Goal: Task Accomplishment & Management: Manage account settings

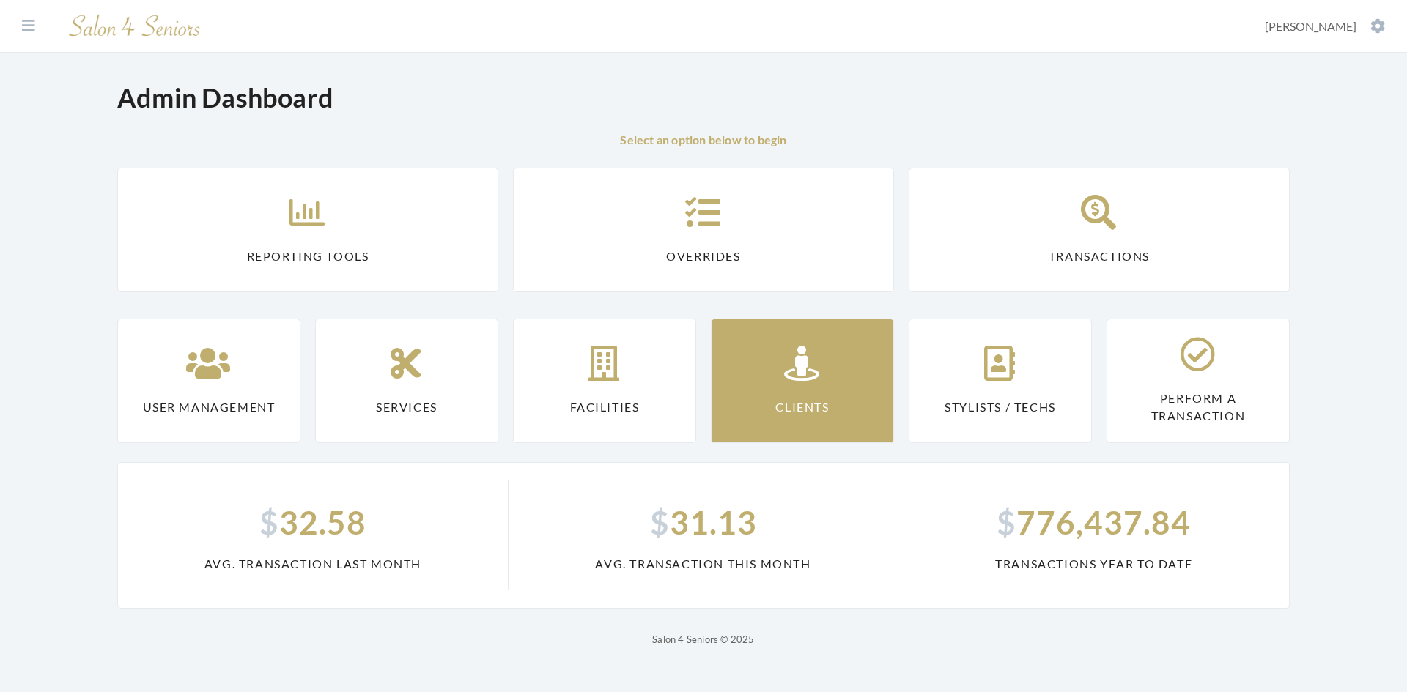
click at [751, 344] on link "Clients" at bounding box center [802, 381] width 183 height 125
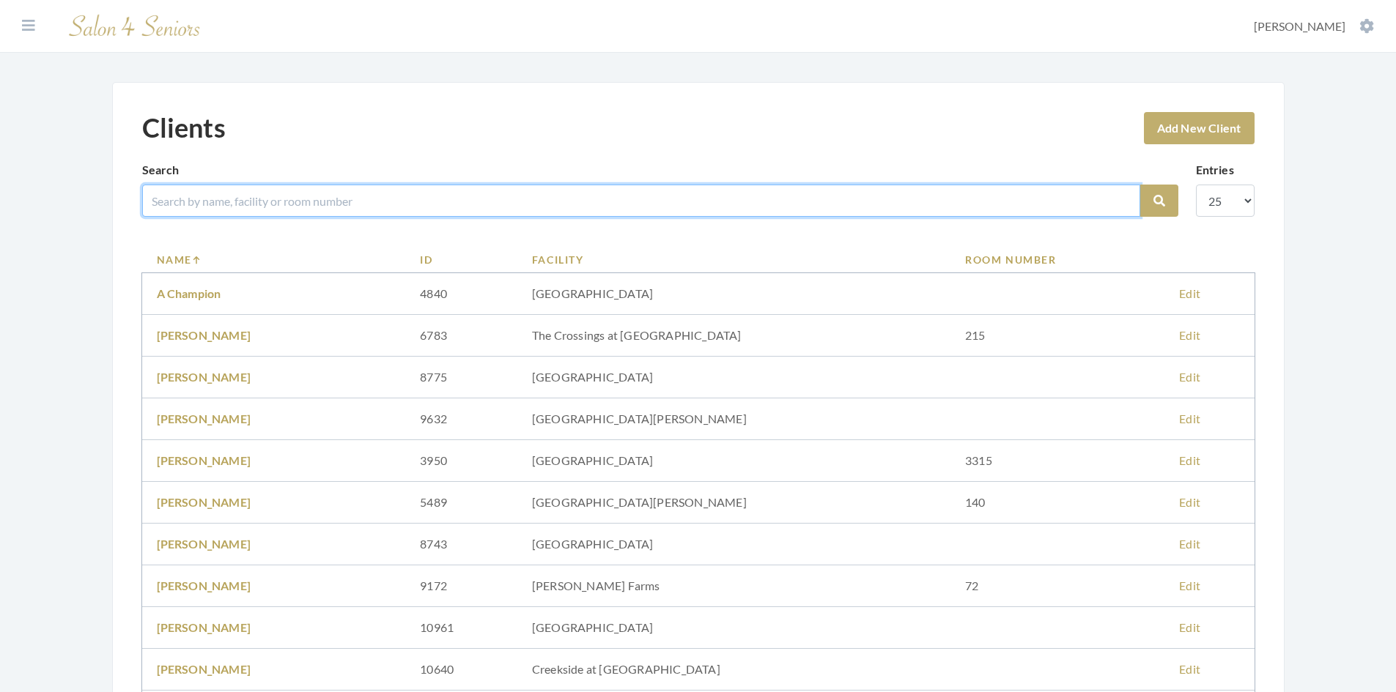
click at [267, 196] on input "search" at bounding box center [641, 201] width 998 height 32
type input "[PERSON_NAME]"
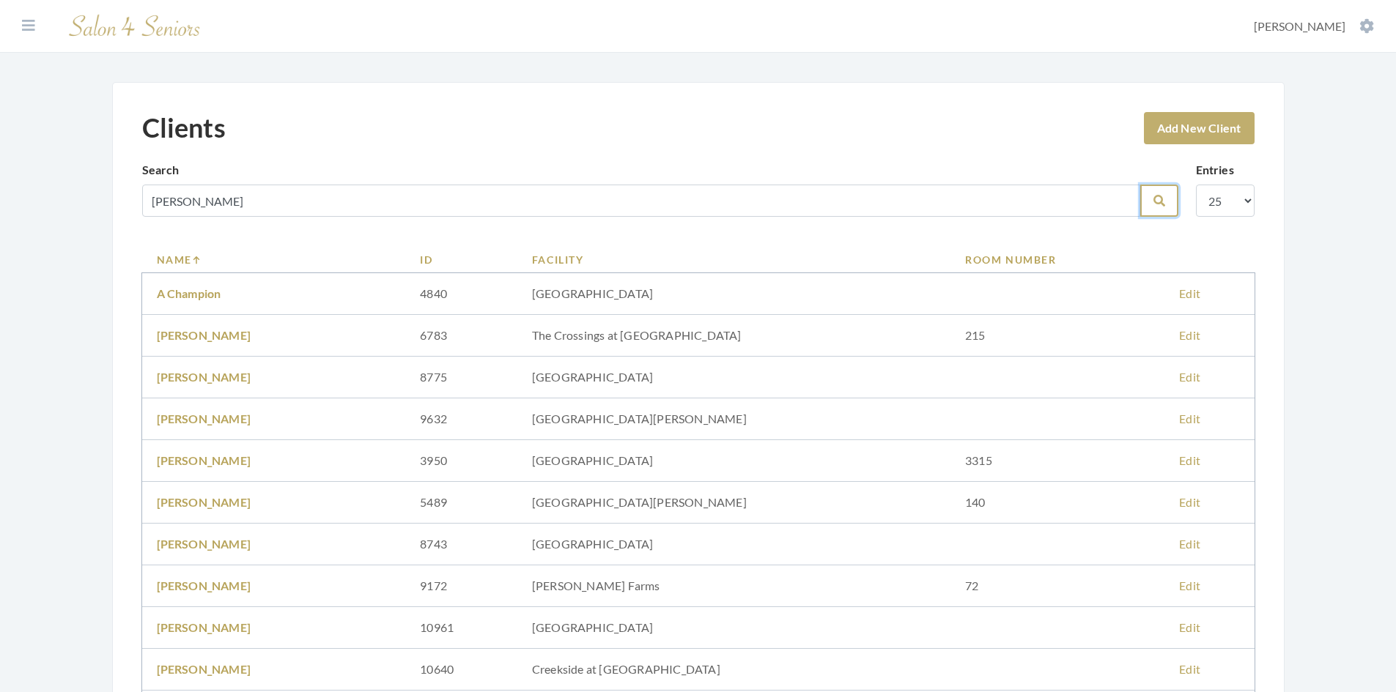
click at [1167, 204] on button "Search" at bounding box center [1159, 201] width 38 height 32
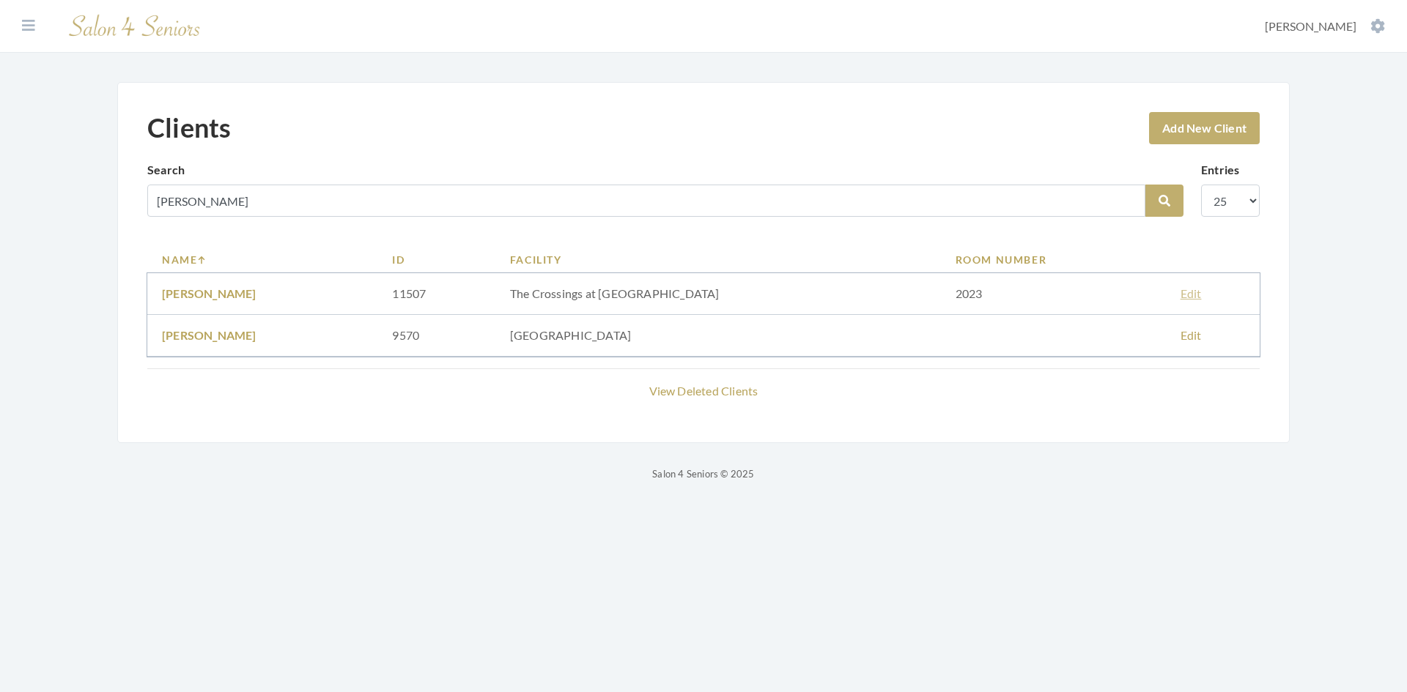
click at [1180, 292] on link "Edit" at bounding box center [1190, 293] width 21 height 14
click at [19, 31] on button at bounding box center [29, 26] width 22 height 16
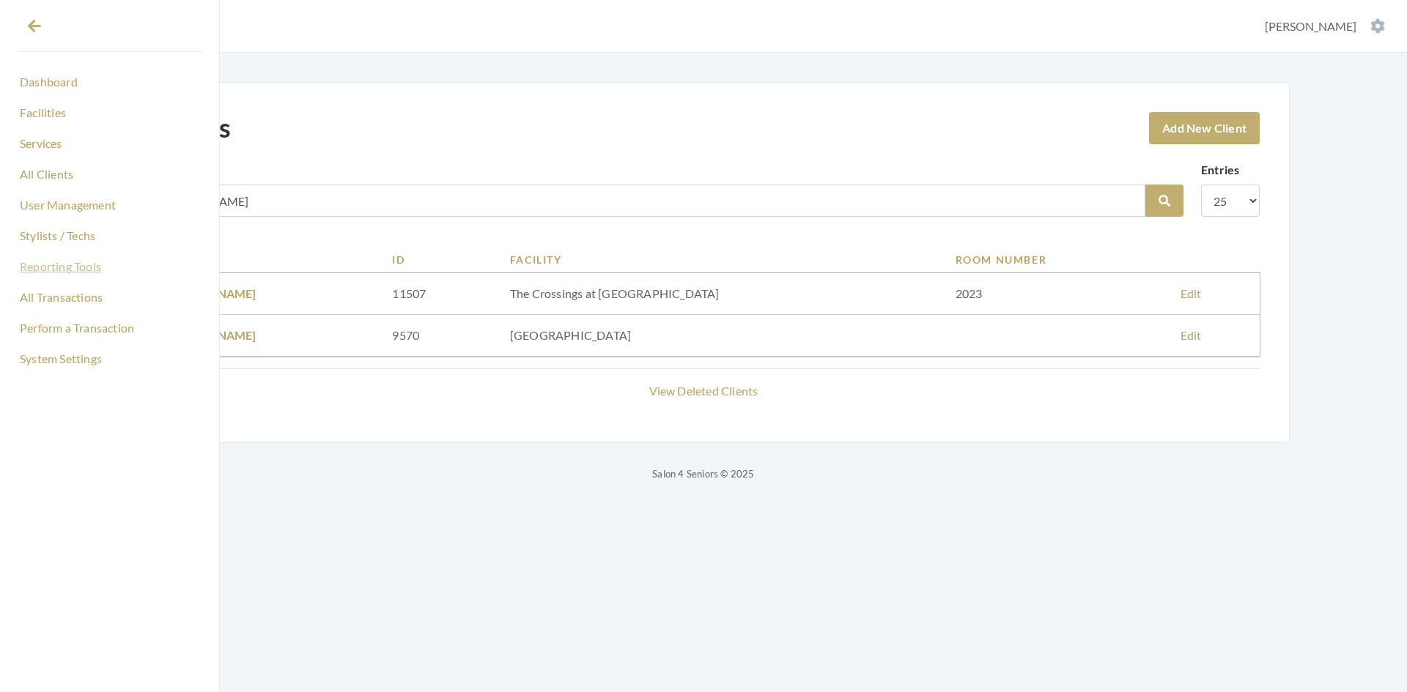
click at [73, 262] on link "Reporting Tools" at bounding box center [110, 266] width 184 height 25
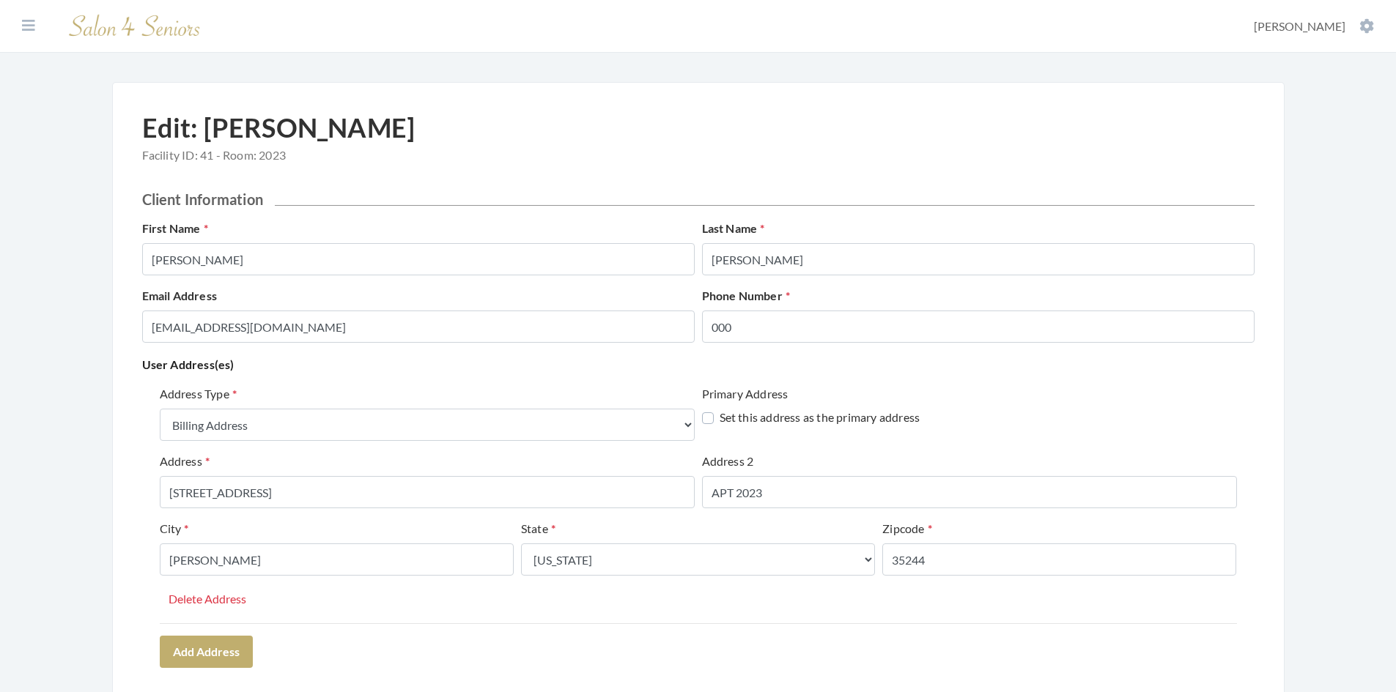
select select "billing"
select select "al"
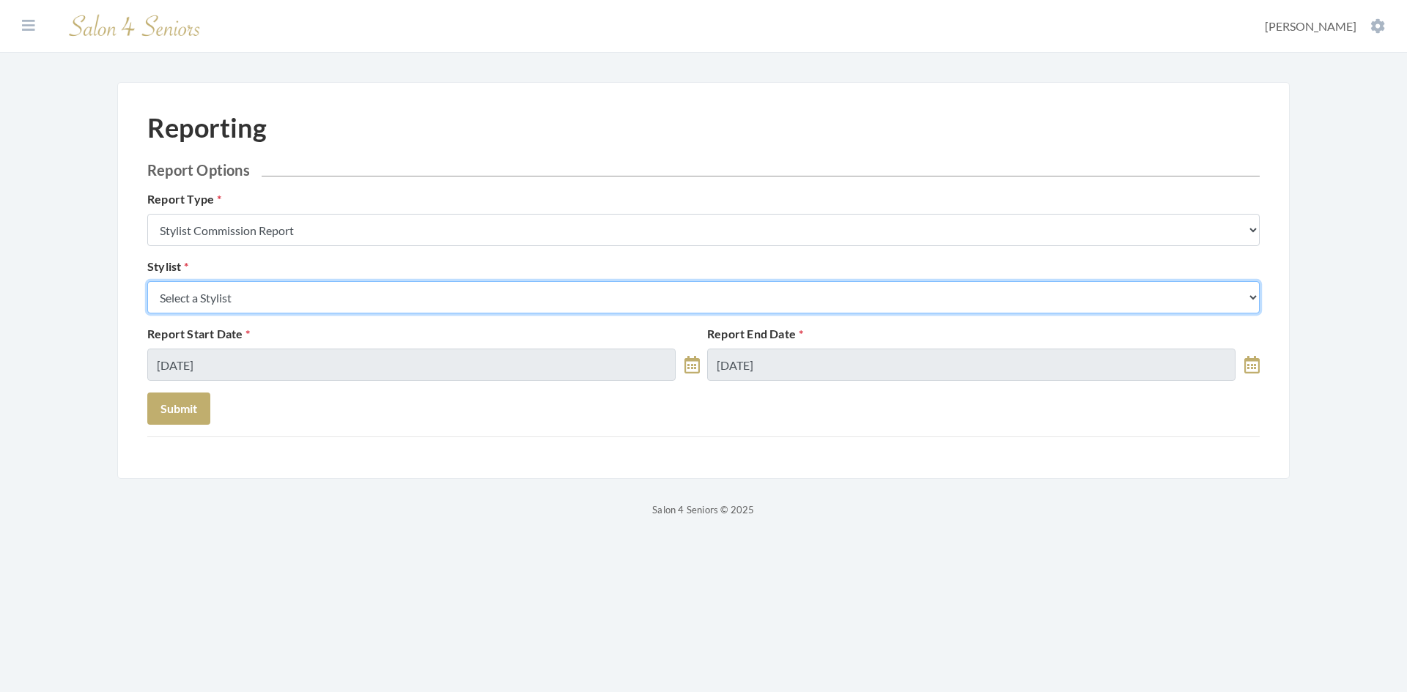
click at [311, 297] on select "Select a Stylist Alaina Krumm Alisha Teasley Anna White Ashley Venable Cassie B…" at bounding box center [703, 297] width 1112 height 32
select select "25"
click at [147, 281] on select "Select a Stylist Alaina Krumm Alisha Teasley Anna White Ashley Venable Cassie B…" at bounding box center [703, 297] width 1112 height 32
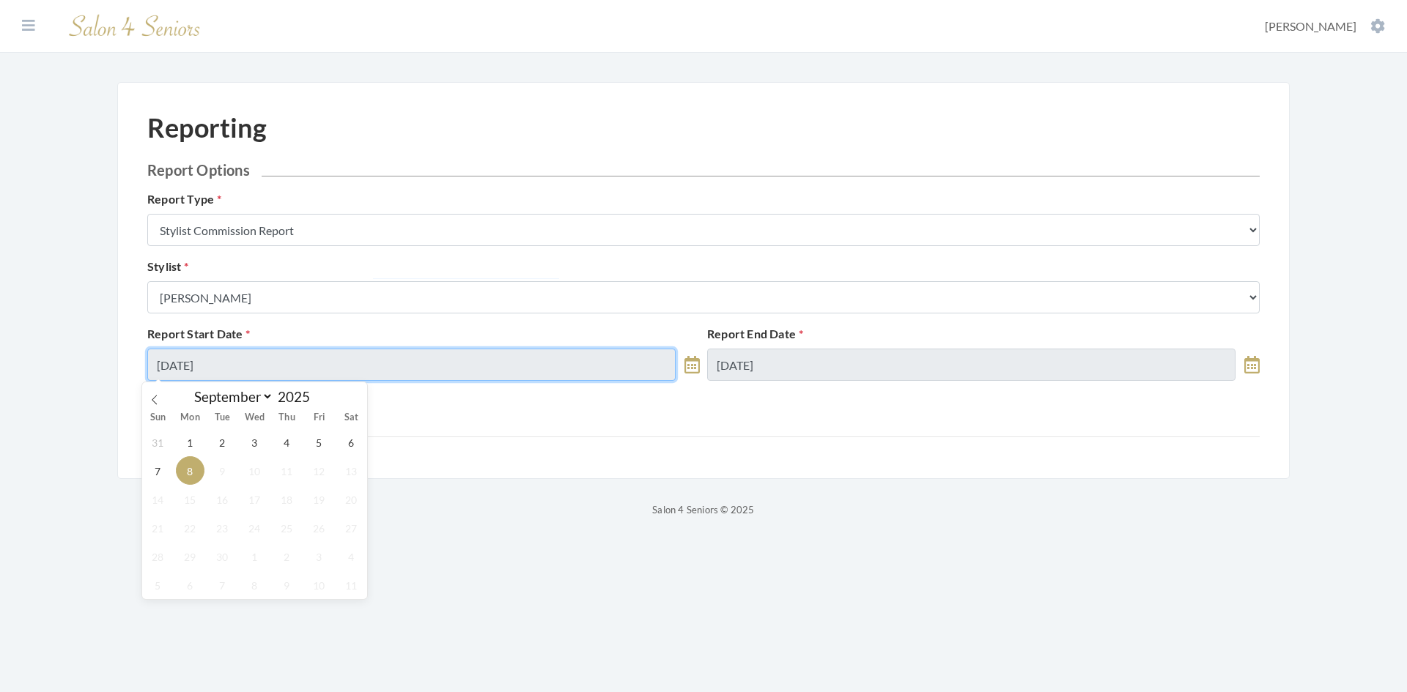
click at [256, 366] on input "09/08/2025" at bounding box center [411, 365] width 528 height 32
click at [186, 445] on span "1" at bounding box center [190, 442] width 29 height 29
type input "09/01/2025"
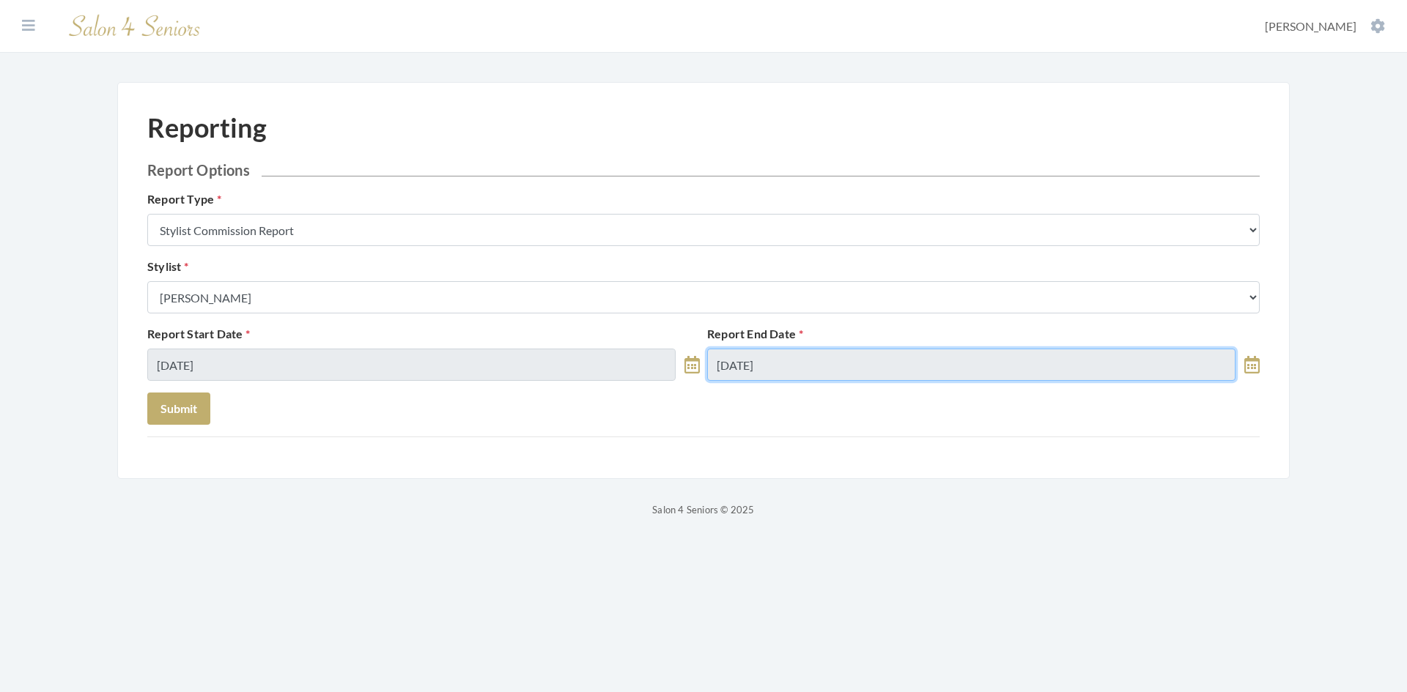
click at [793, 367] on input "09/08/2025" at bounding box center [971, 365] width 528 height 32
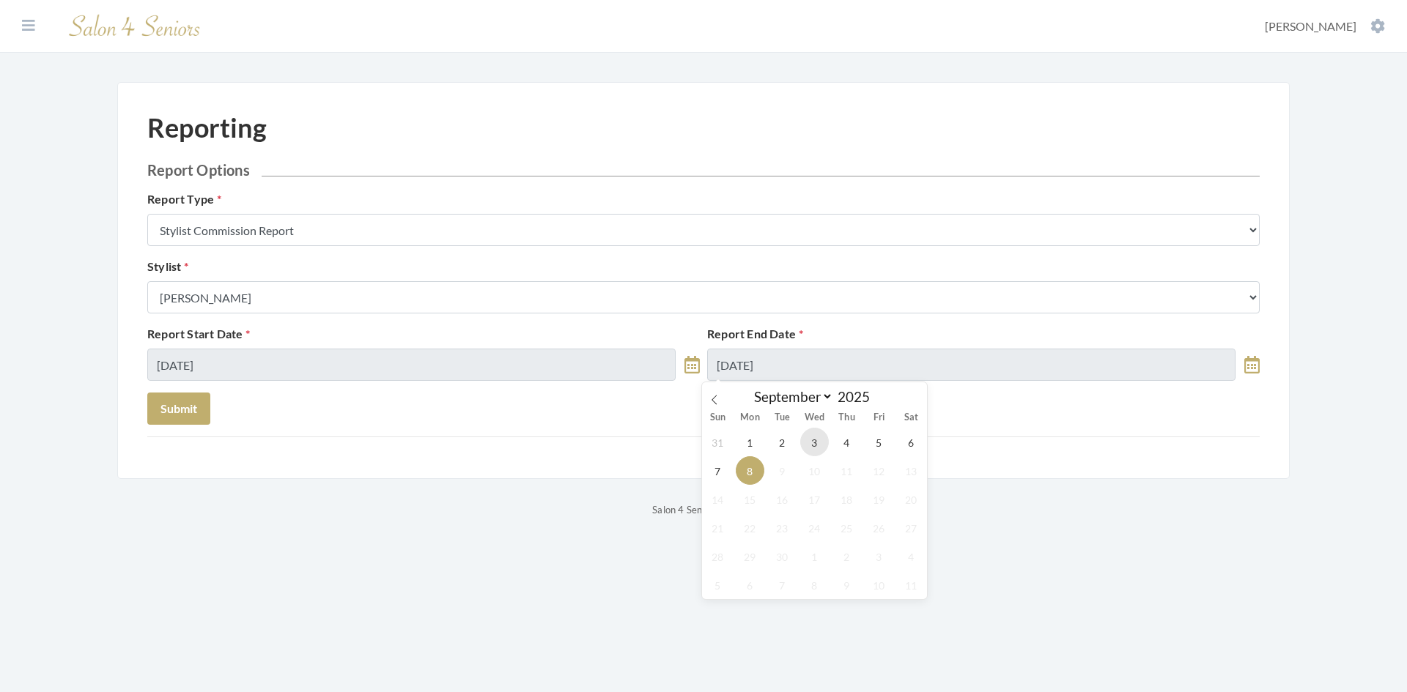
click at [817, 443] on span "3" at bounding box center [814, 442] width 29 height 29
type input "09/03/2025"
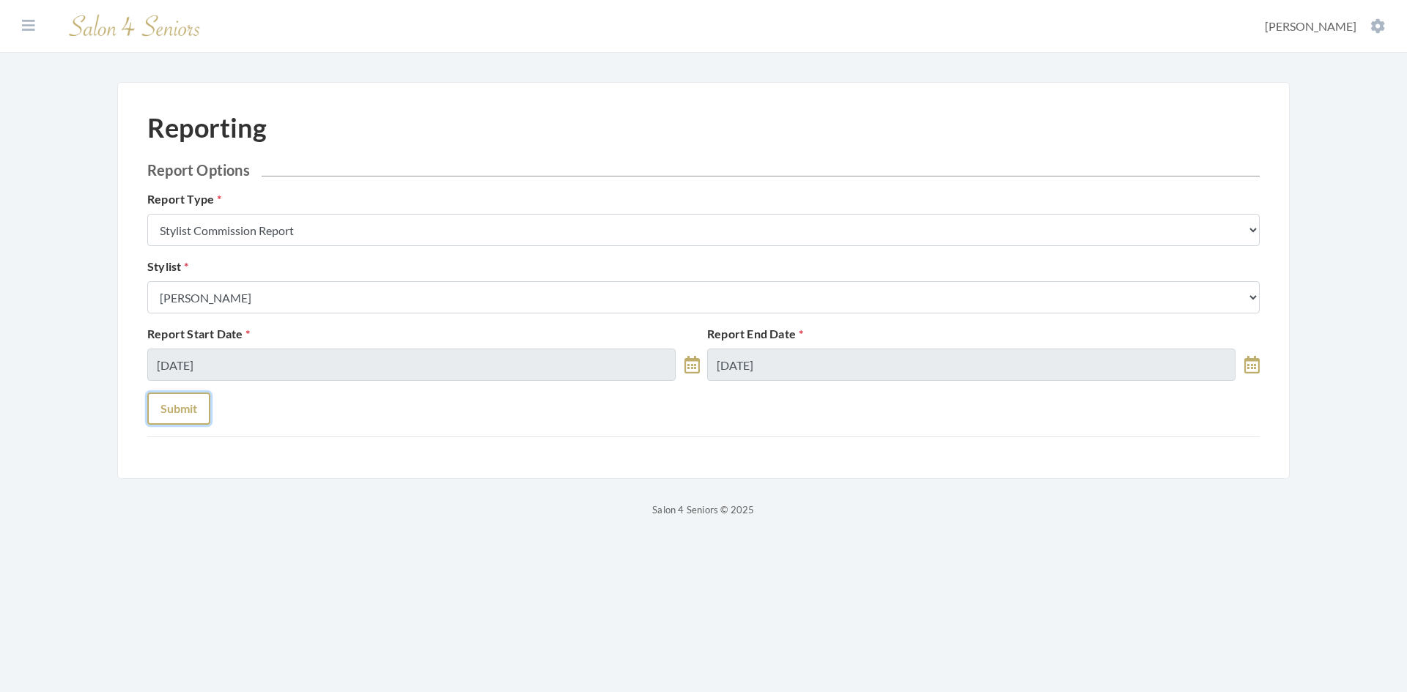
click at [199, 412] on button "Submit" at bounding box center [178, 409] width 63 height 32
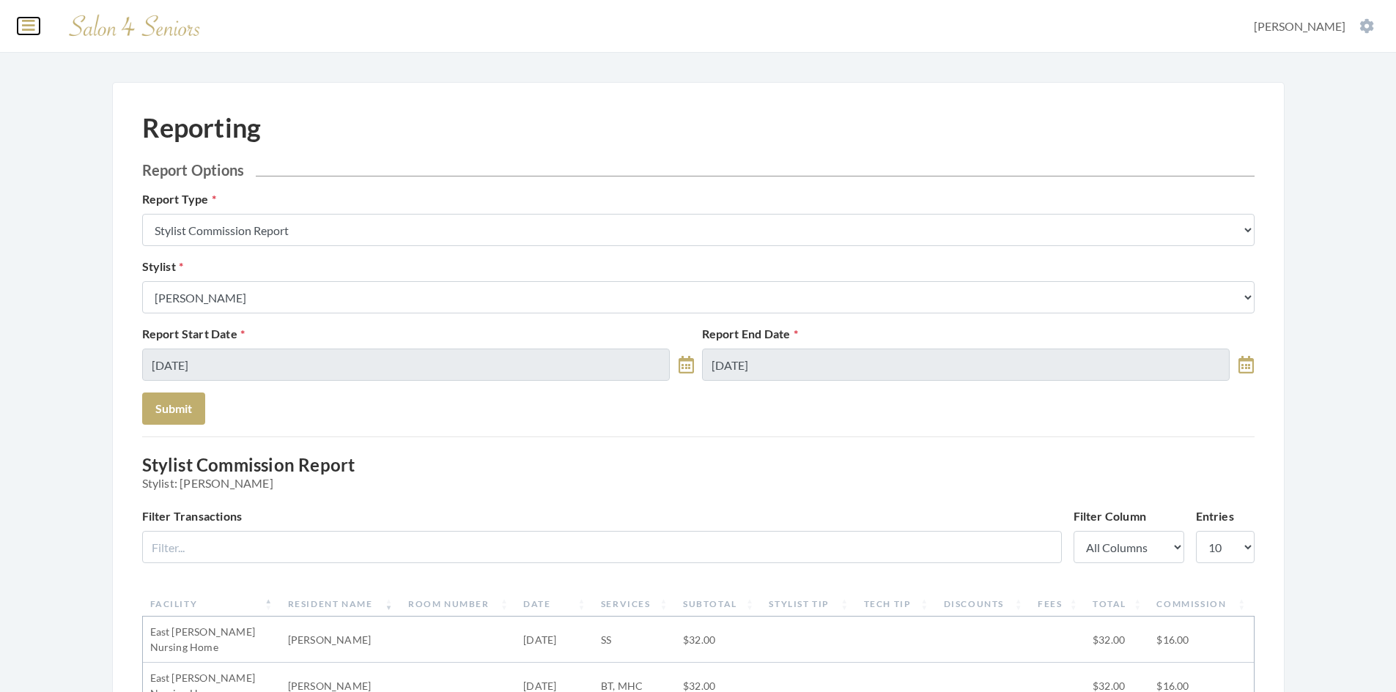
click at [31, 32] on icon at bounding box center [28, 25] width 13 height 15
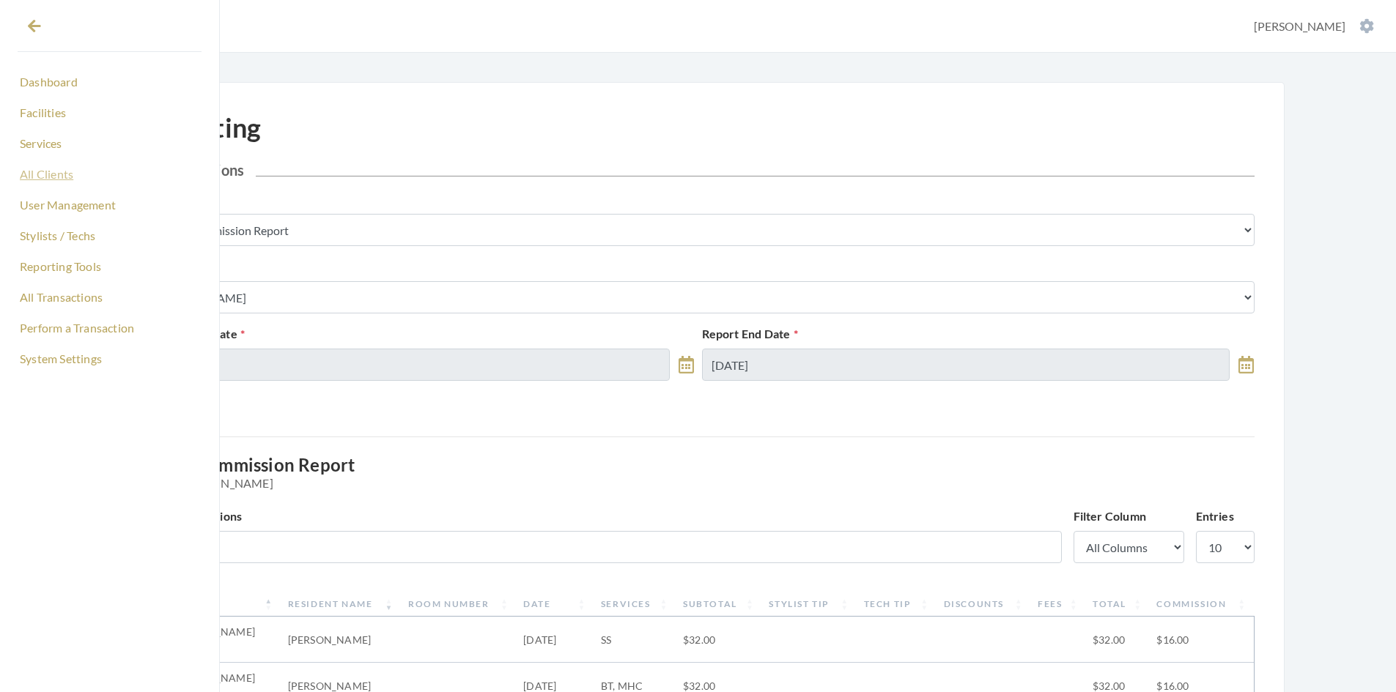
click at [73, 171] on link "All Clients" at bounding box center [110, 174] width 184 height 25
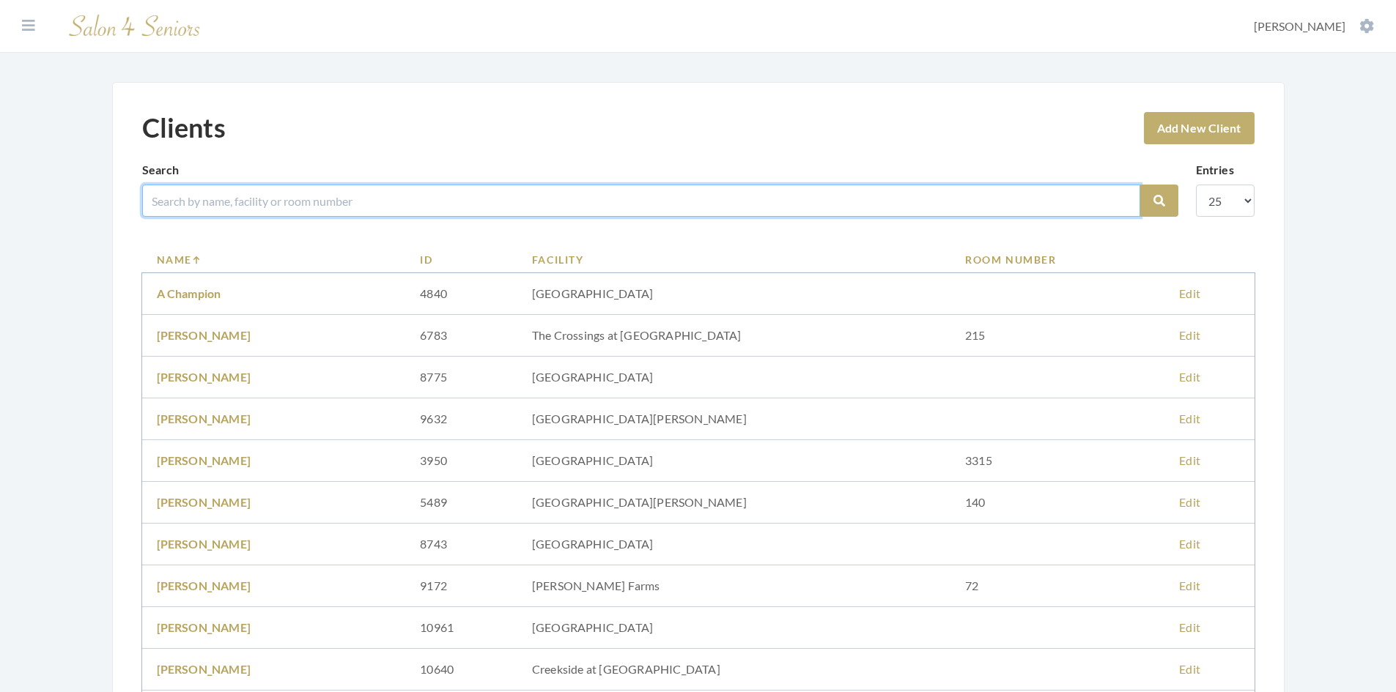
click at [252, 201] on input "search" at bounding box center [641, 201] width 998 height 32
type input "prickett"
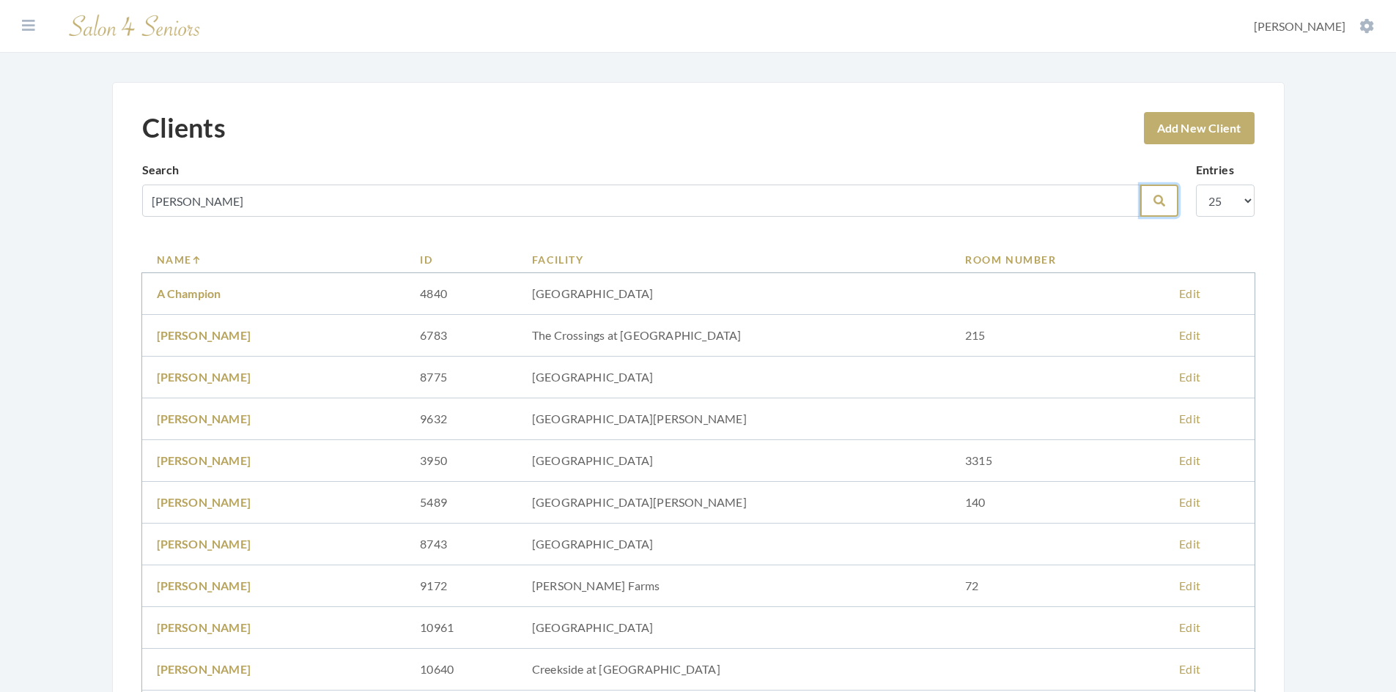
click at [1157, 204] on icon "submit" at bounding box center [1159, 201] width 12 height 12
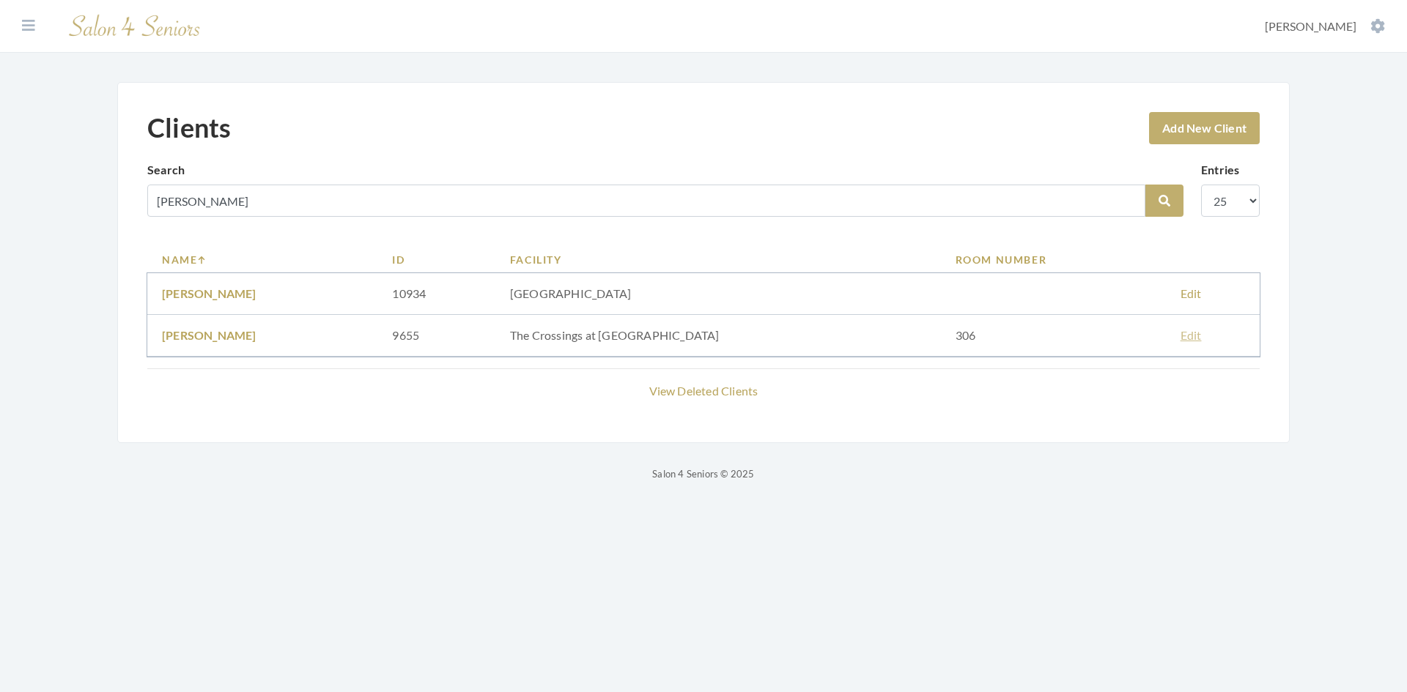
click at [1180, 338] on link "Edit" at bounding box center [1190, 335] width 21 height 14
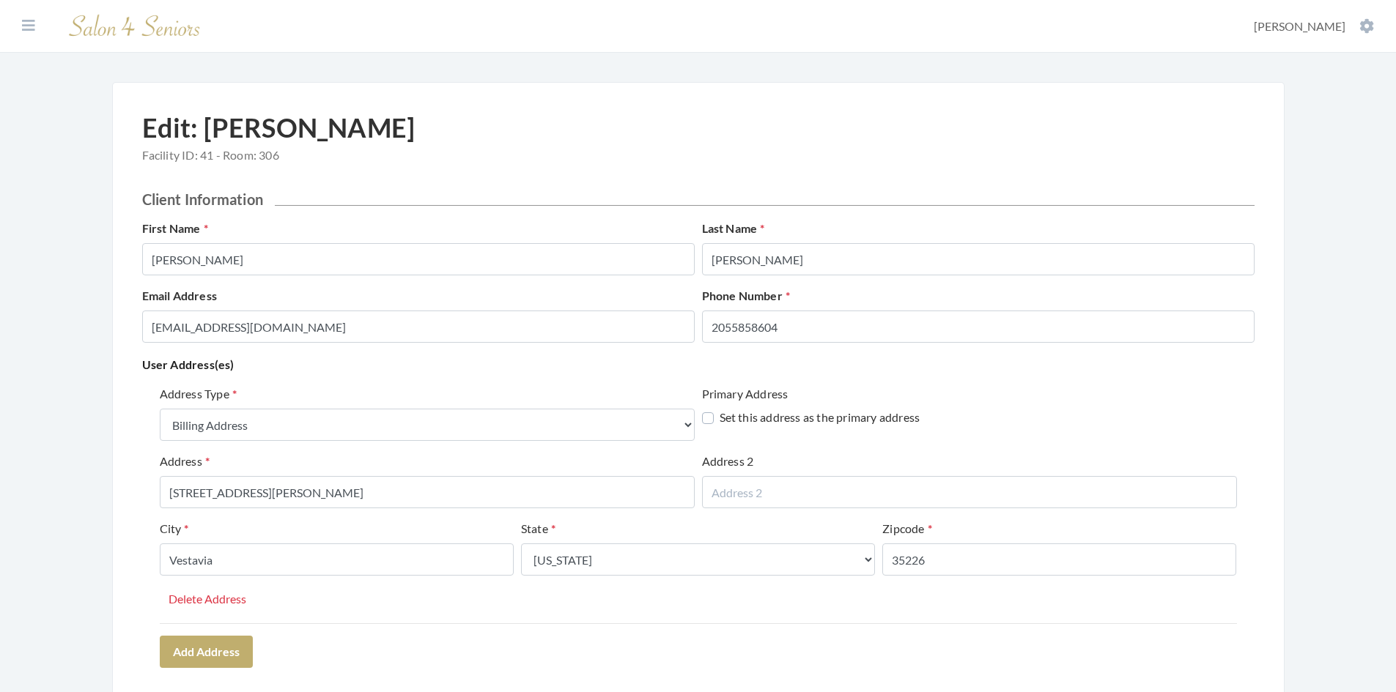
select select "billing"
select select "al"
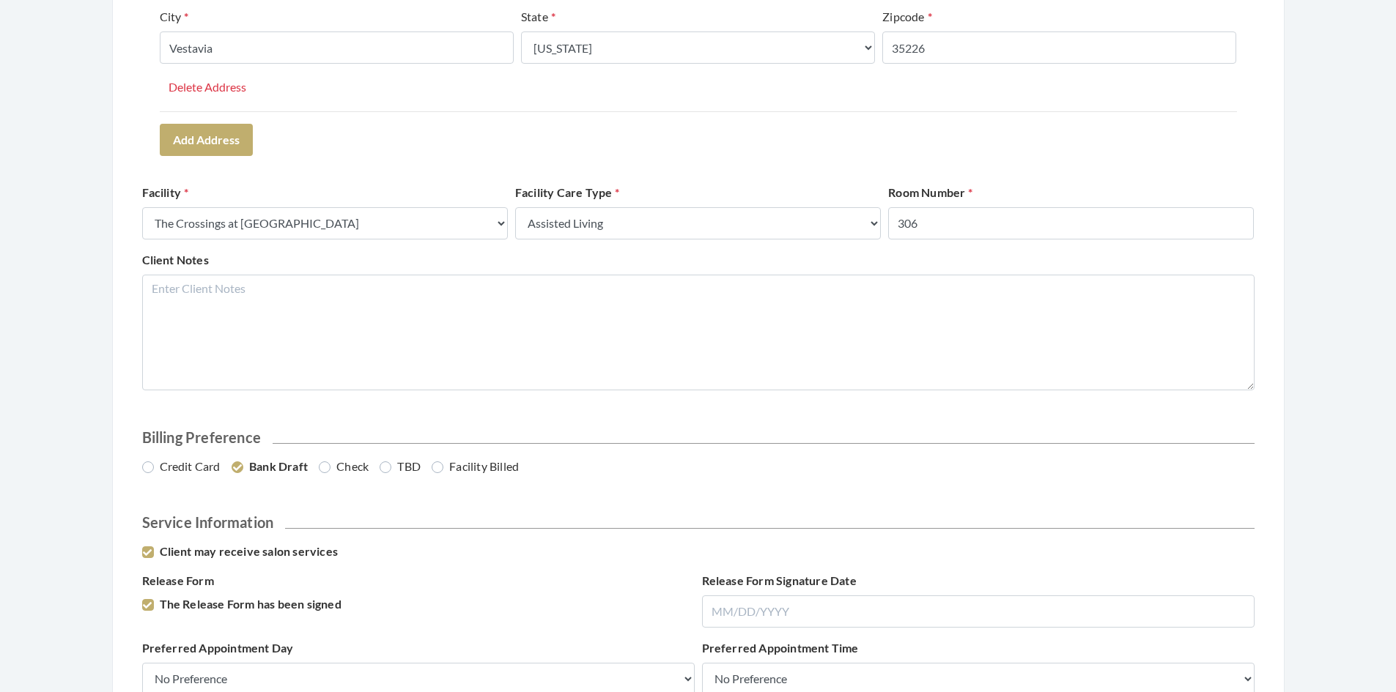
scroll to position [513, 0]
click at [148, 469] on label "Credit Card" at bounding box center [181, 466] width 78 height 18
radio input "true"
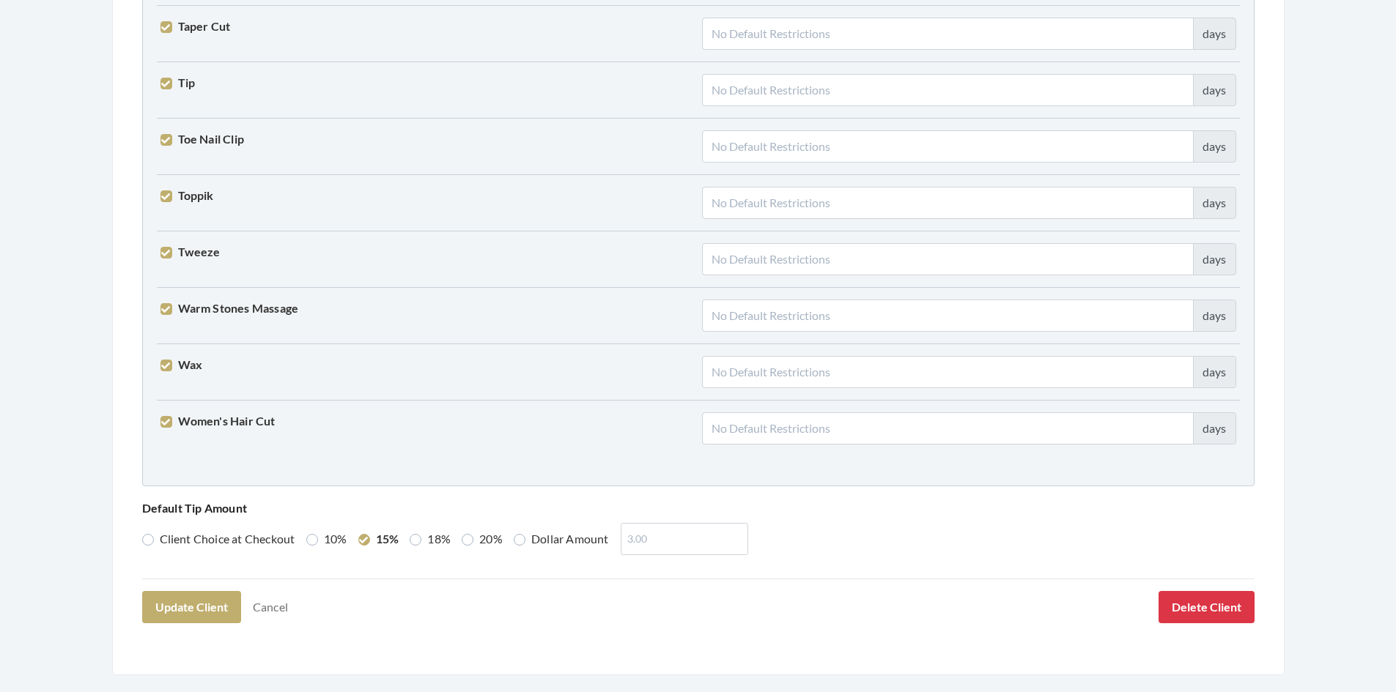
scroll to position [3609, 0]
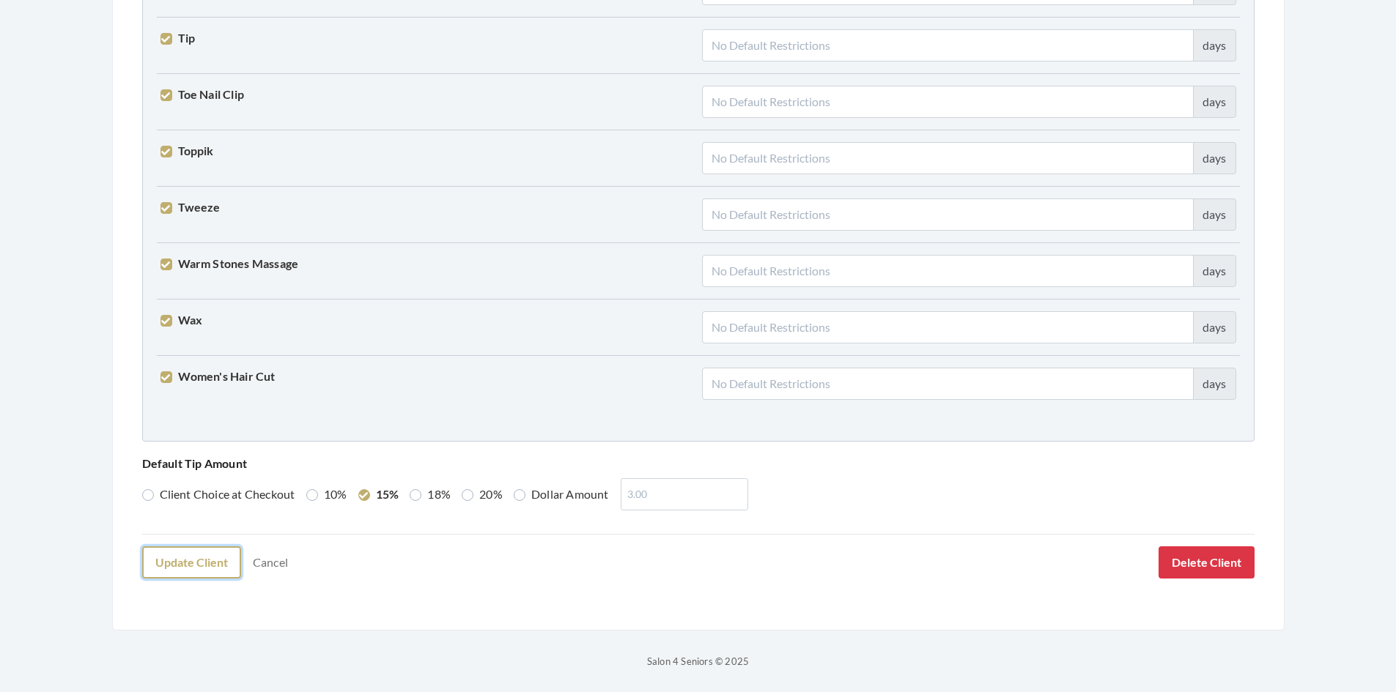
click at [204, 569] on button "Update Client" at bounding box center [191, 563] width 99 height 32
